Goal: Information Seeking & Learning: Understand process/instructions

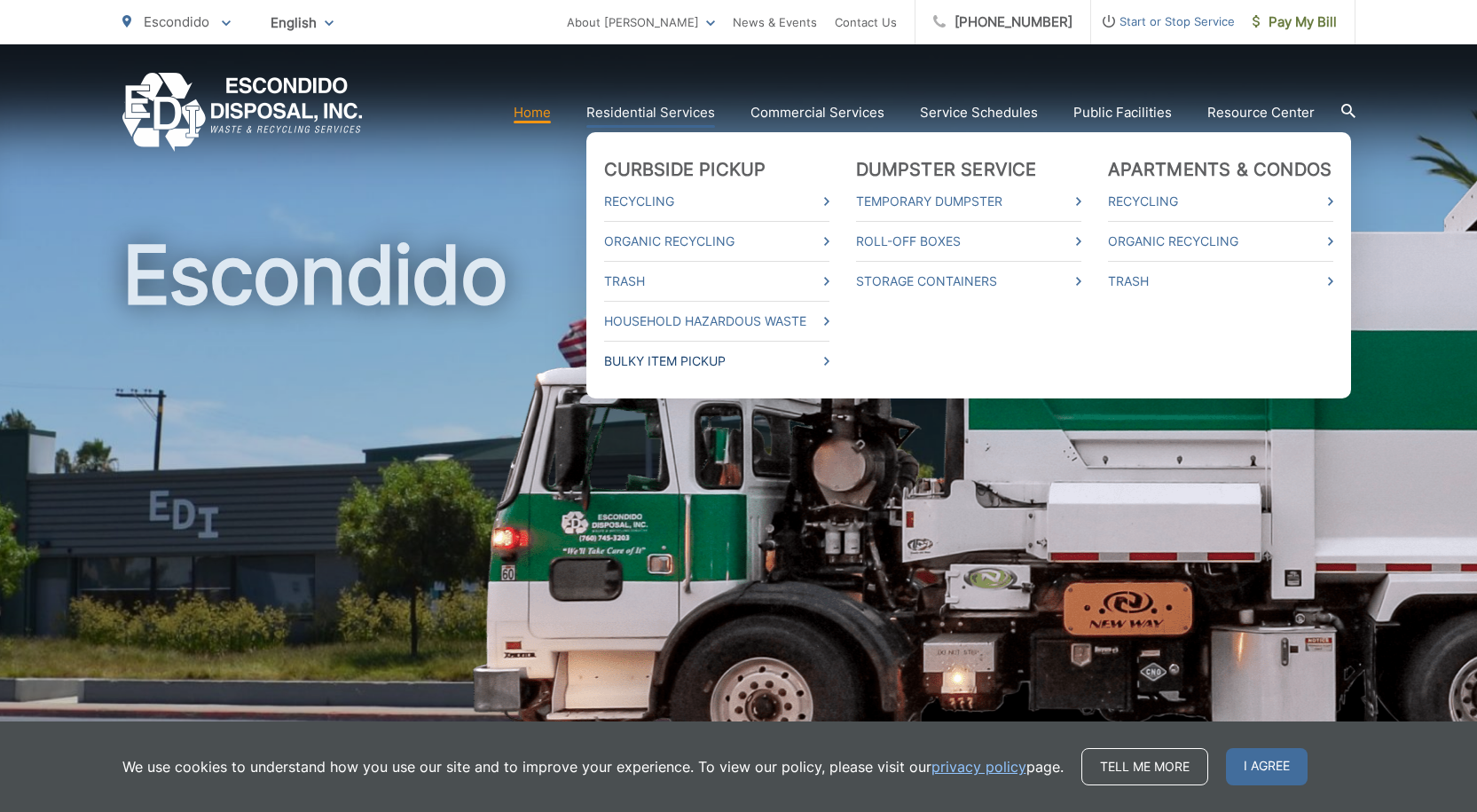
click at [829, 362] on icon at bounding box center [826, 361] width 5 height 9
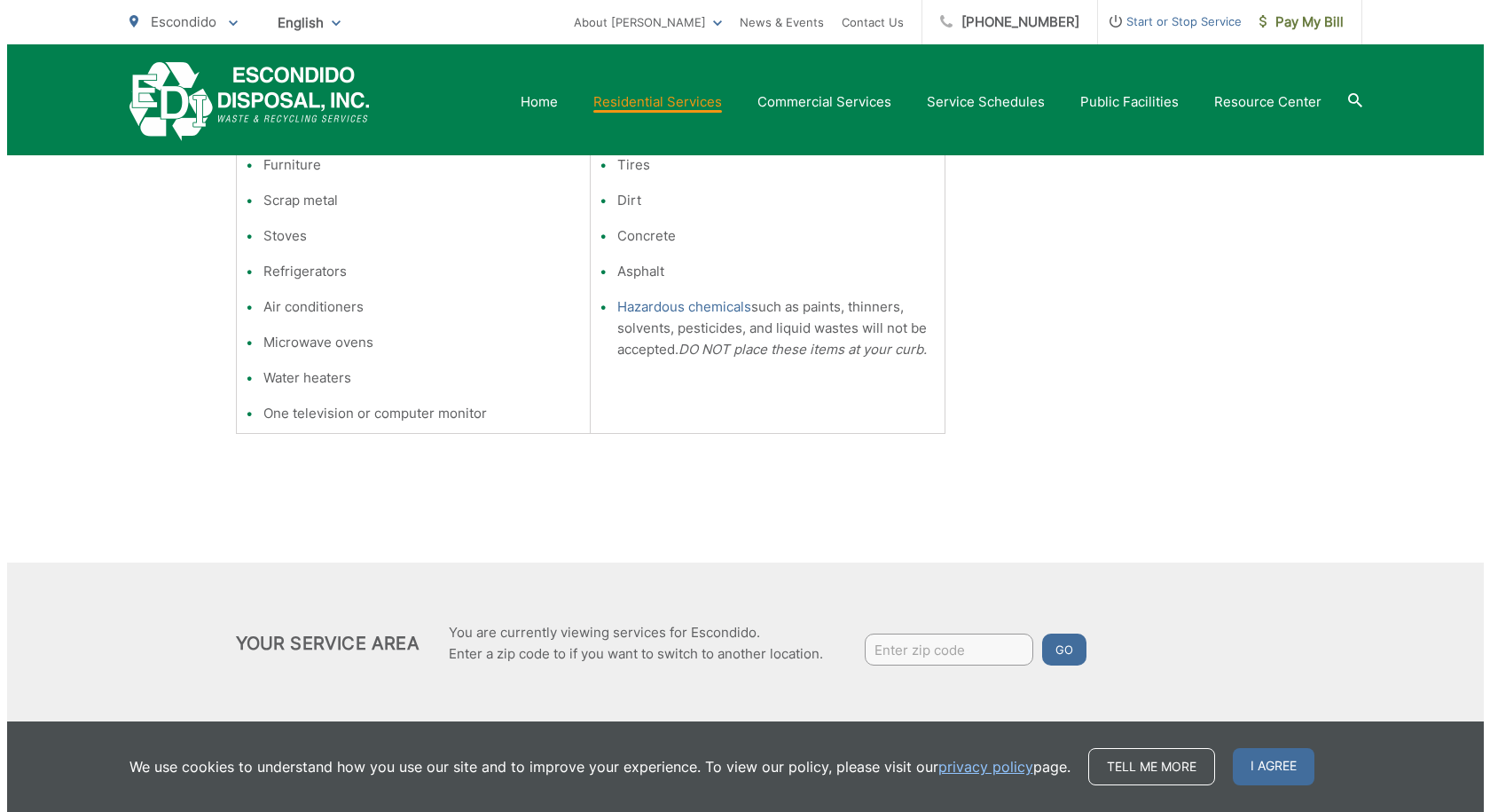
scroll to position [522, 0]
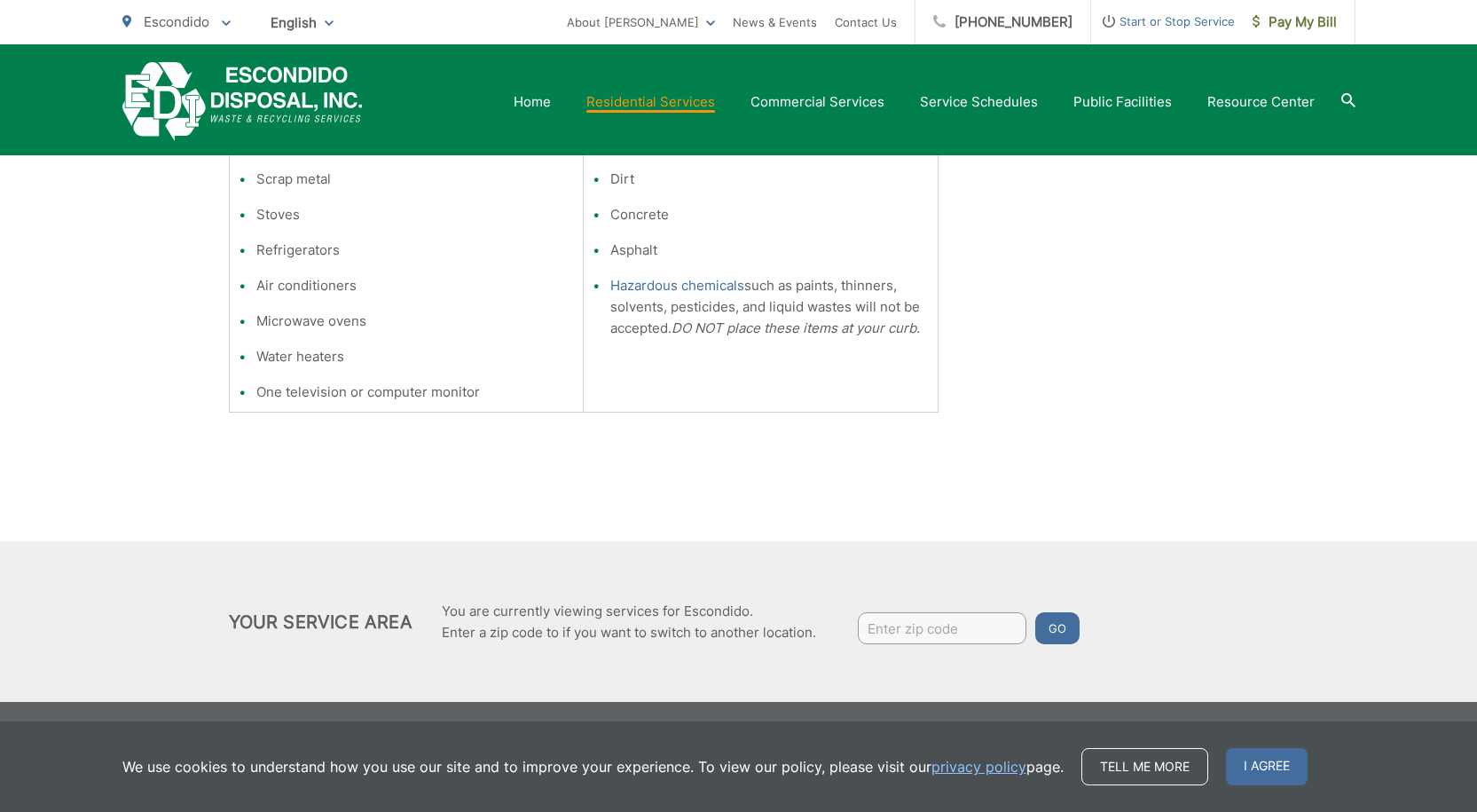
click at [884, 623] on input "Enter zip code" at bounding box center [942, 628] width 169 height 32
type input "92027"
click at [1059, 623] on button "Go" at bounding box center [1057, 628] width 45 height 32
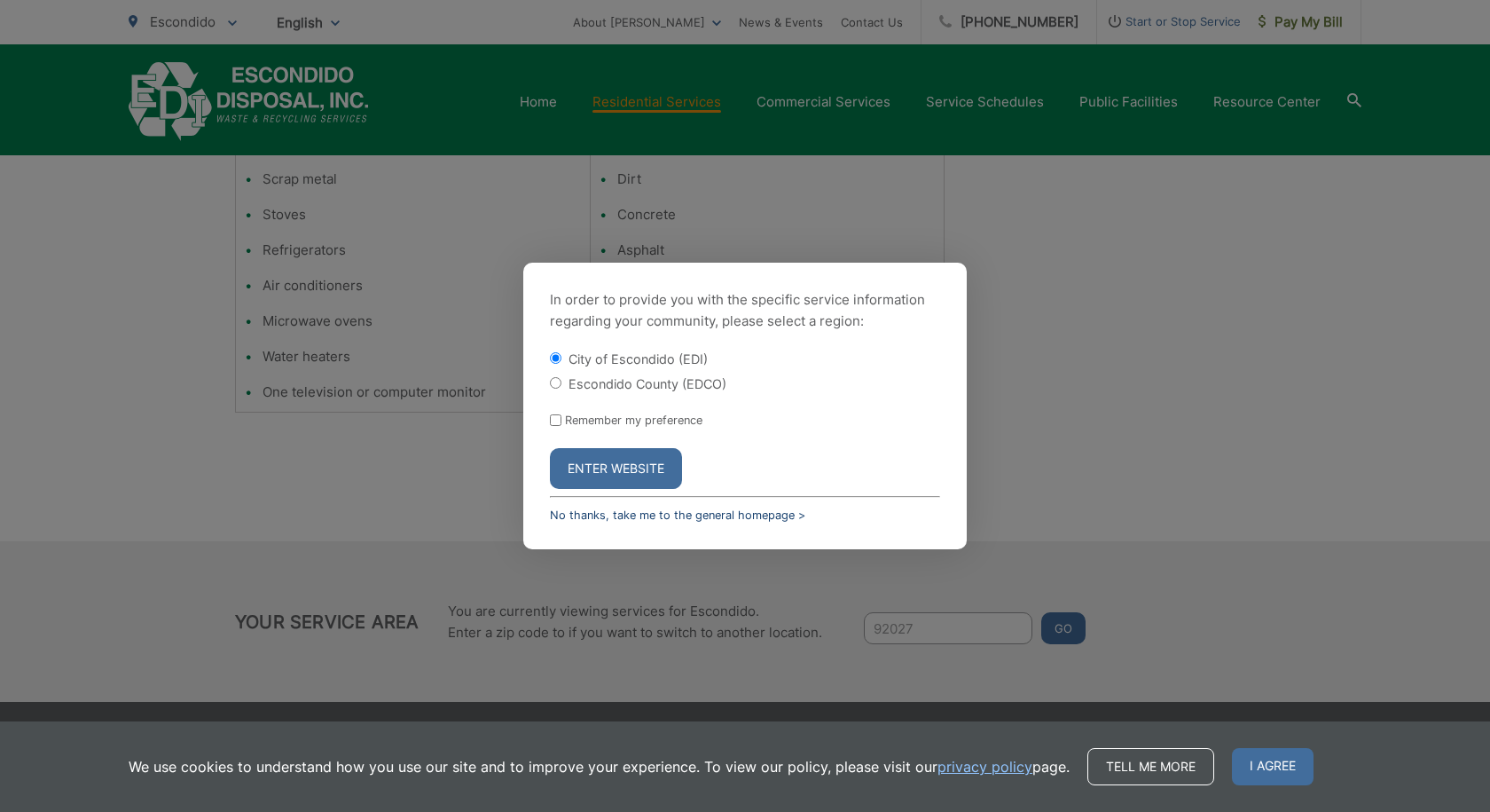
click at [642, 514] on link "No thanks, take me to the general homepage >" at bounding box center [677, 514] width 255 height 13
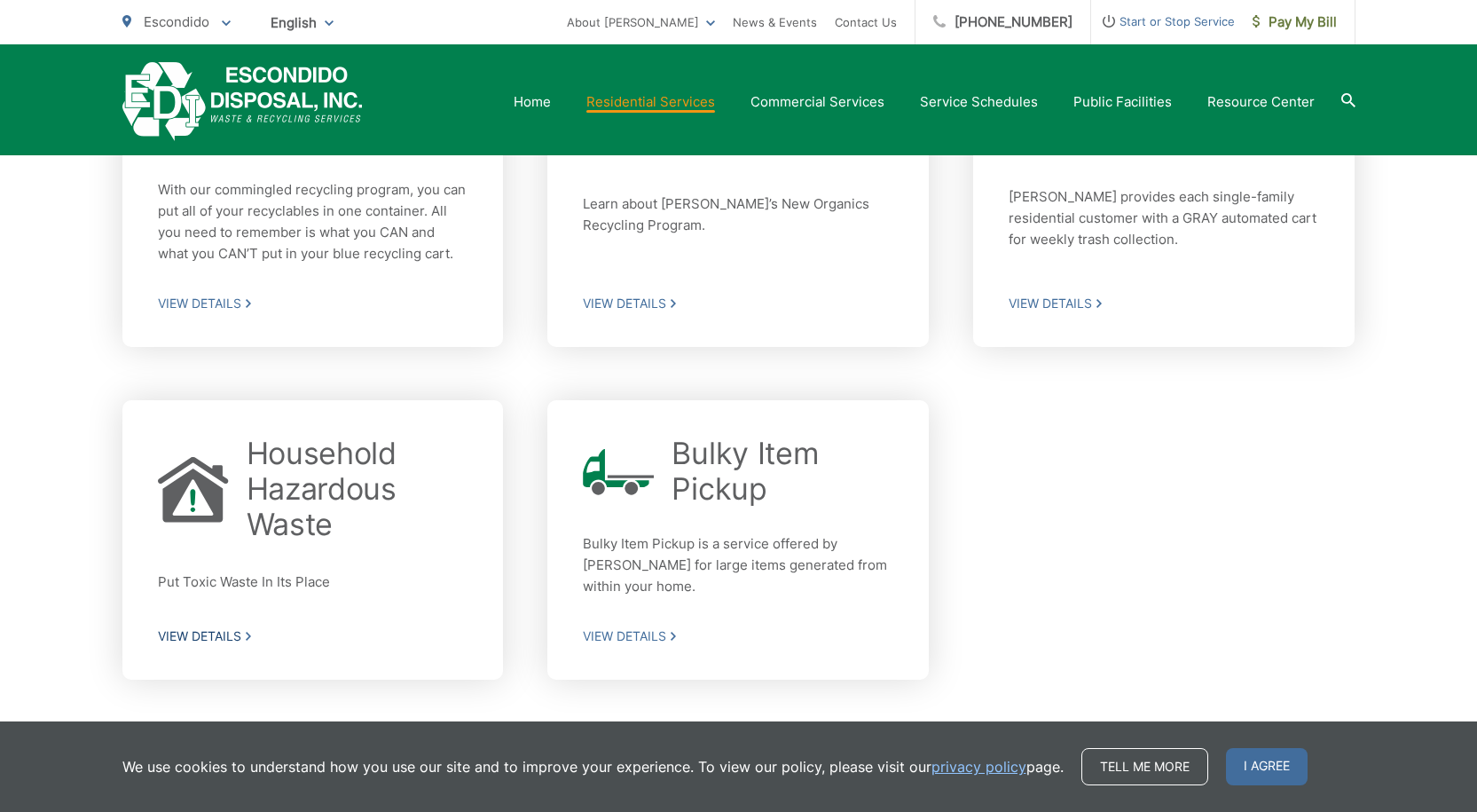
scroll to position [621, 0]
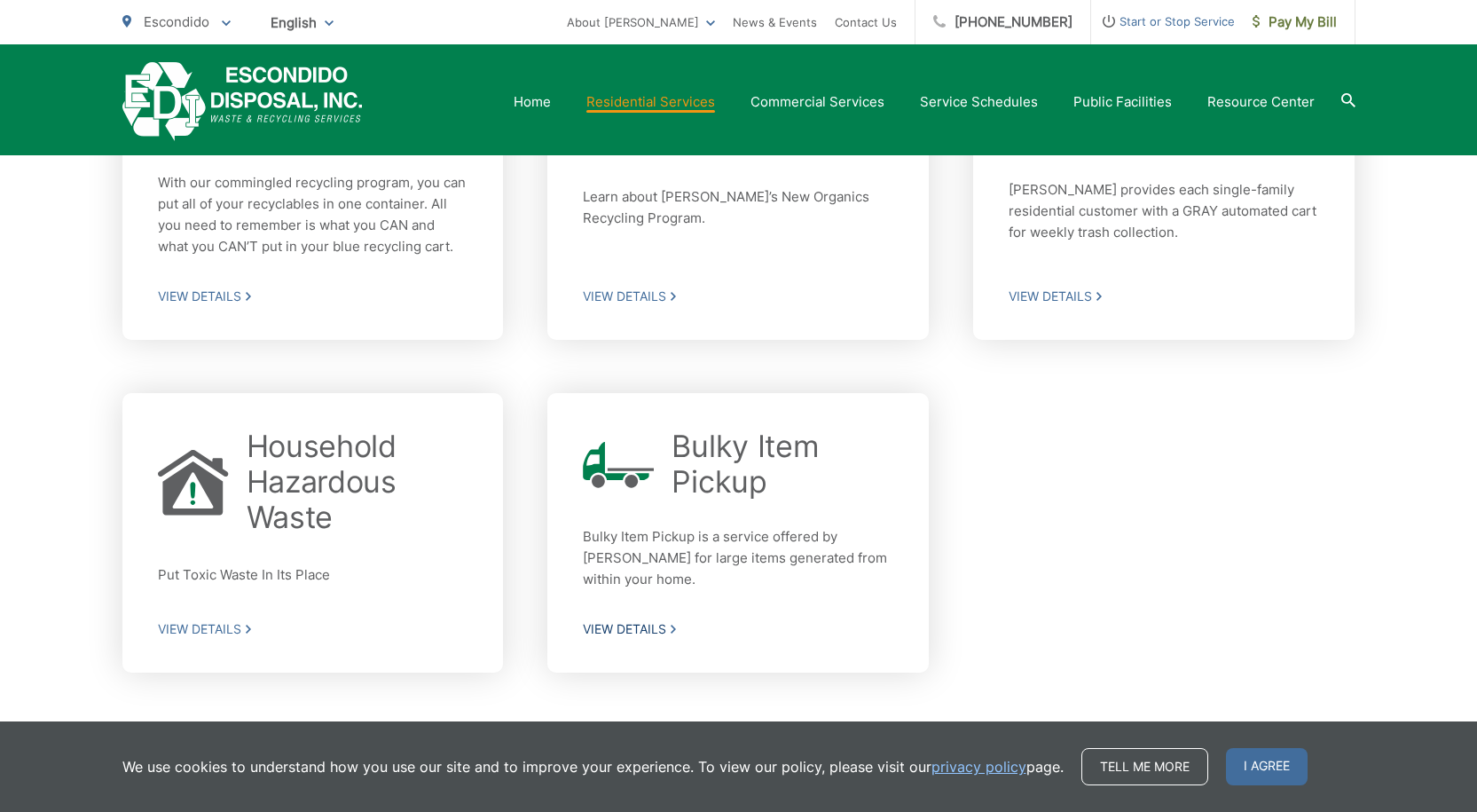
click at [655, 621] on span "View Details" at bounding box center [738, 629] width 310 height 16
